Goal: Find specific page/section: Find specific page/section

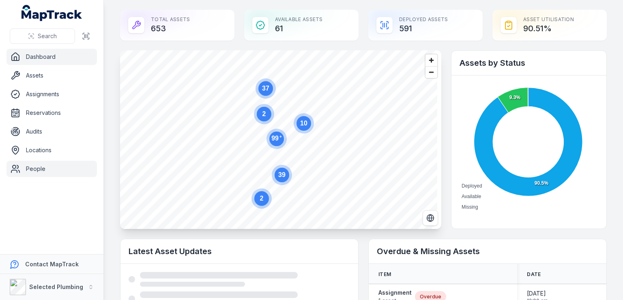
click at [32, 167] on link "People" at bounding box center [51, 169] width 90 height 16
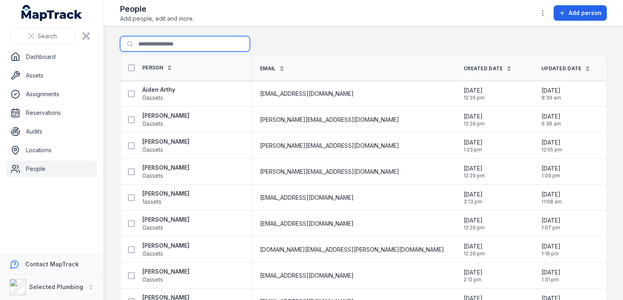
click at [155, 45] on input "Search for people" at bounding box center [185, 43] width 130 height 15
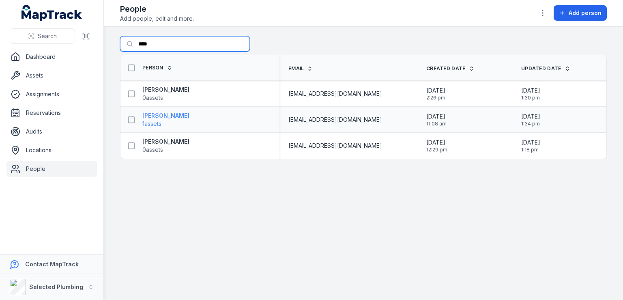
type input "****"
click at [175, 114] on strong "[PERSON_NAME]" at bounding box center [165, 116] width 47 height 8
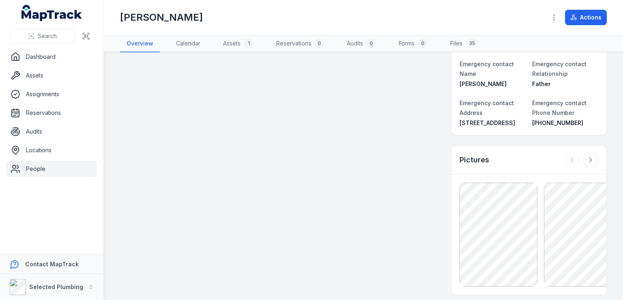
scroll to position [446, 0]
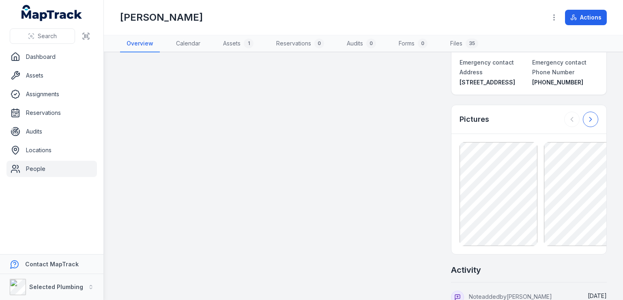
click at [587, 115] on icon at bounding box center [591, 119] width 8 height 8
click at [587, 112] on div at bounding box center [581, 119] width 34 height 15
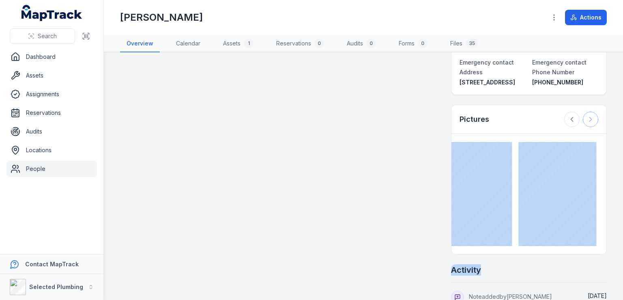
click at [587, 112] on div at bounding box center [581, 119] width 34 height 15
click at [568, 115] on icon at bounding box center [572, 119] width 8 height 8
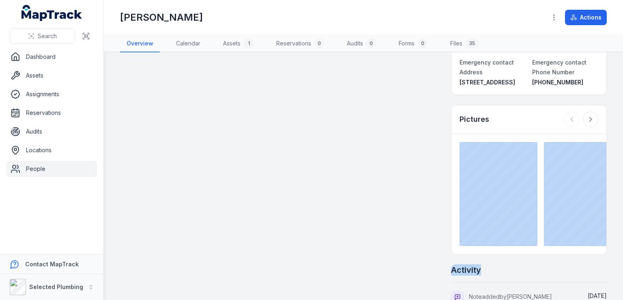
click at [364, 174] on div "Assets 1 Quick cut saw Power Tools Deployed Notes [PERSON_NAME] about [DATE] (e…" at bounding box center [363, 93] width 487 height 955
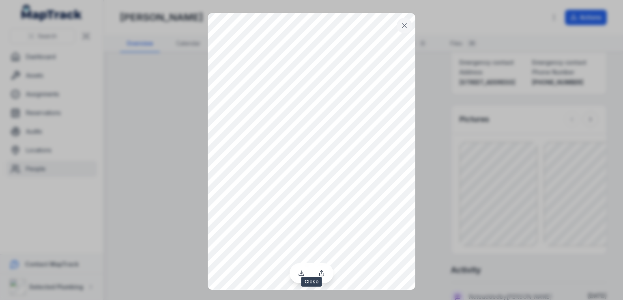
click at [405, 23] on icon at bounding box center [404, 26] width 8 height 8
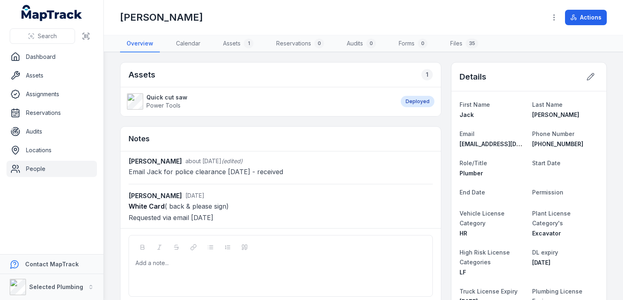
scroll to position [0, 0]
click at [35, 171] on link "People" at bounding box center [51, 169] width 90 height 16
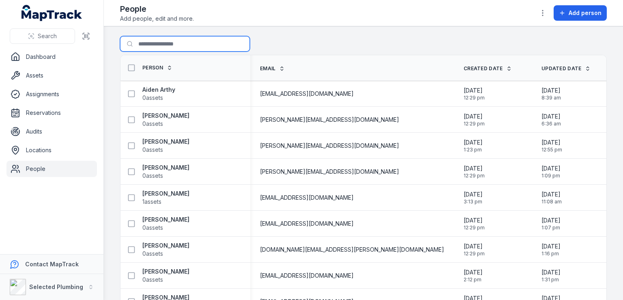
click at [156, 43] on input "Search for people" at bounding box center [185, 43] width 130 height 15
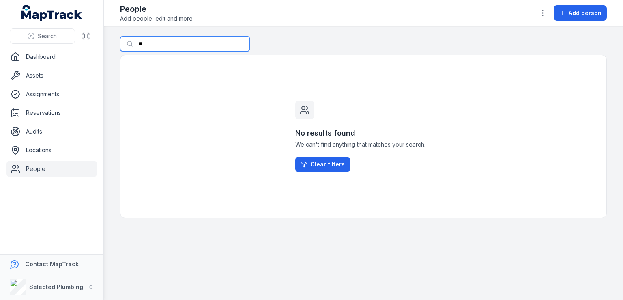
type input "*"
type input "***"
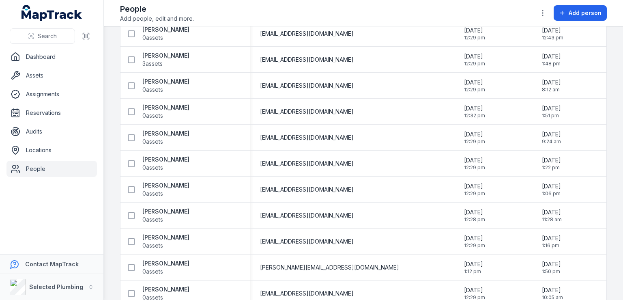
scroll to position [1241, 0]
